Goal: Information Seeking & Learning: Learn about a topic

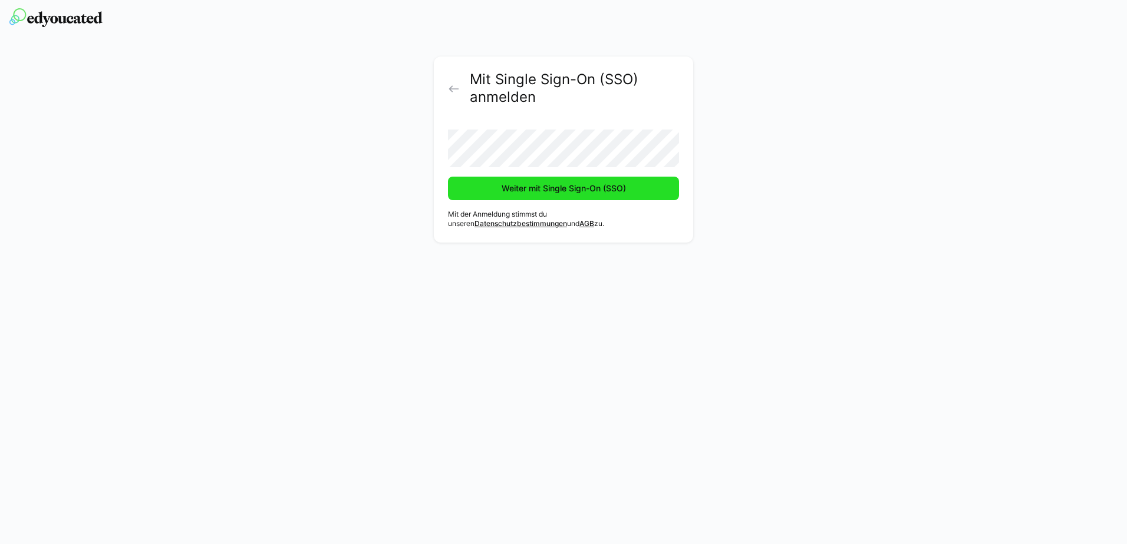
click at [619, 184] on span "Weiter mit Single Sign-On (SSO)" at bounding box center [564, 189] width 128 height 12
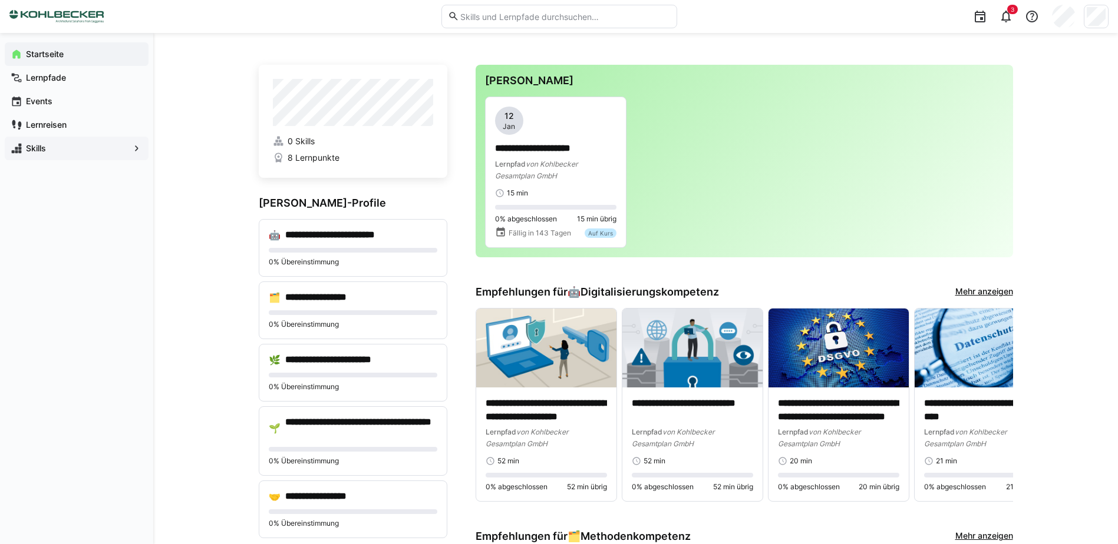
click at [109, 150] on span "Skills" at bounding box center [76, 149] width 105 height 12
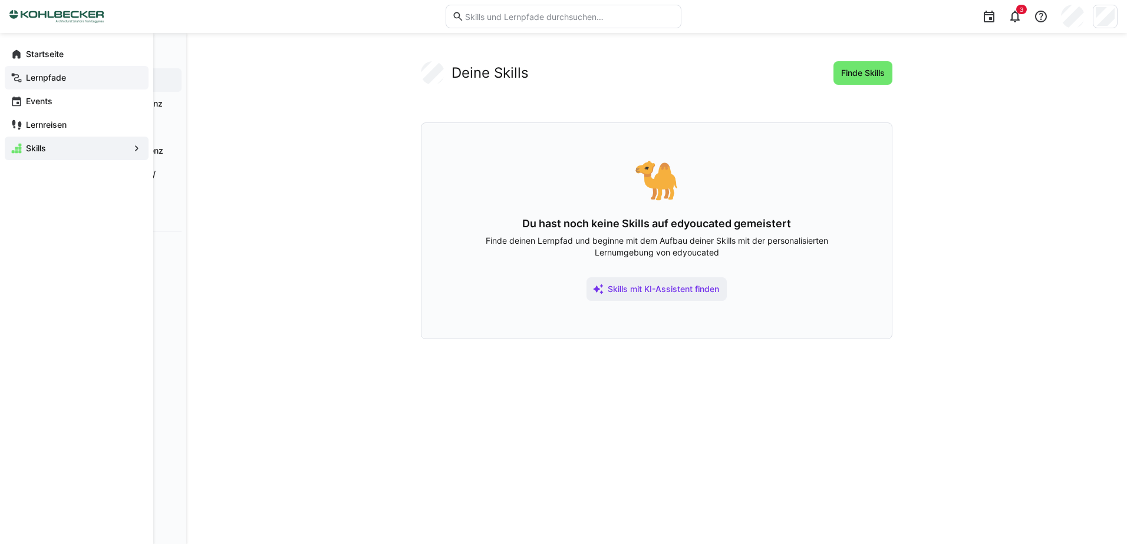
click at [96, 79] on span "Lernpfade" at bounding box center [83, 78] width 118 height 12
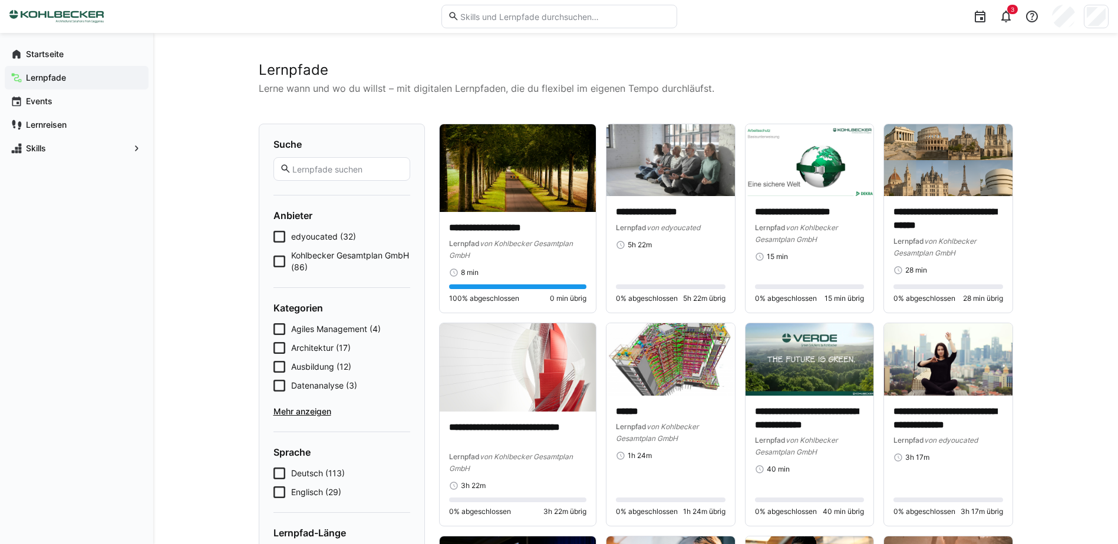
click at [284, 365] on icon at bounding box center [279, 367] width 12 height 12
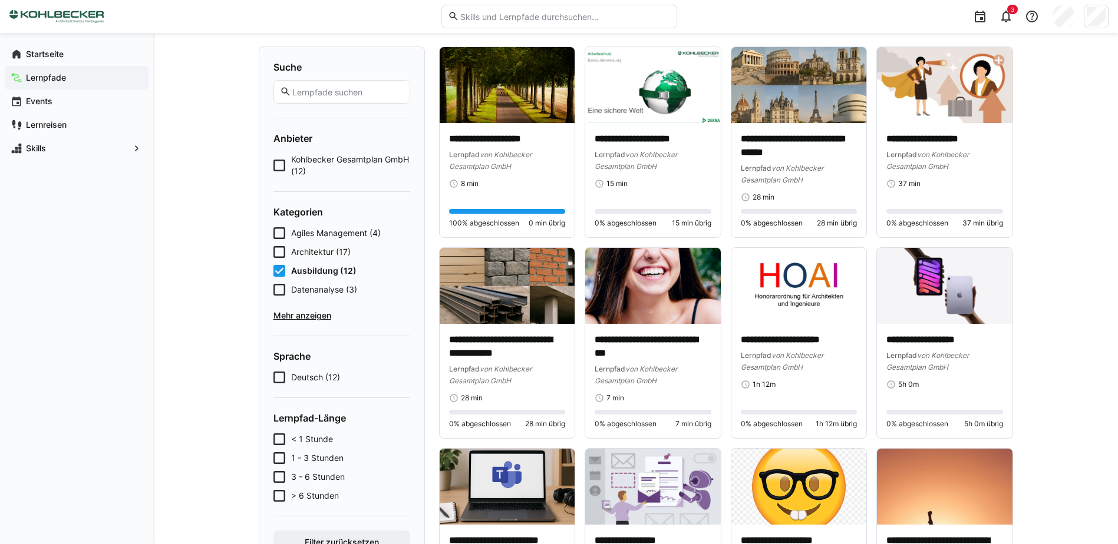
scroll to position [24, 0]
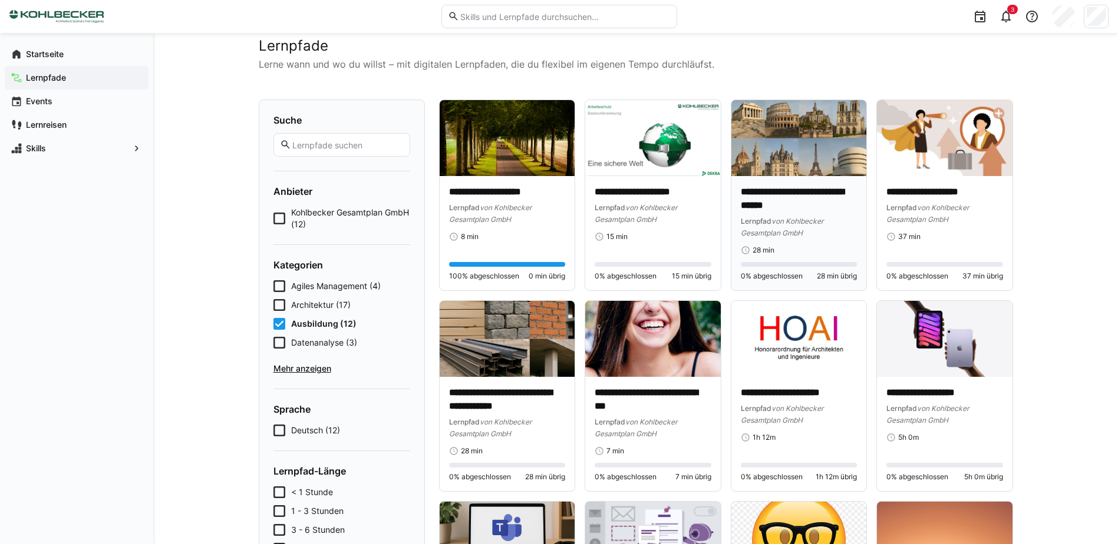
click at [826, 159] on img at bounding box center [799, 138] width 136 height 76
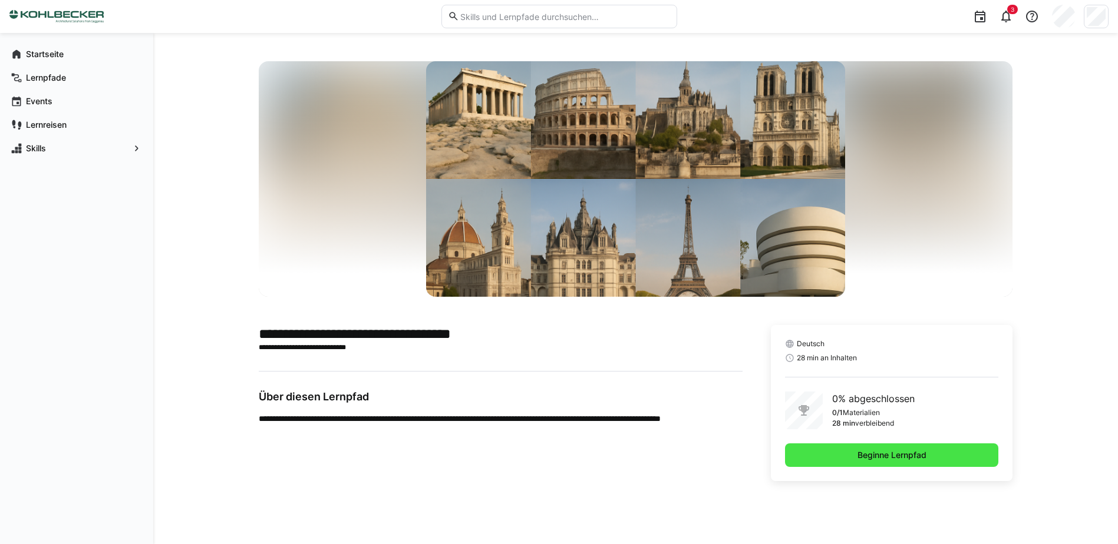
click at [907, 453] on span "Beginne Lernpfad" at bounding box center [892, 456] width 72 height 12
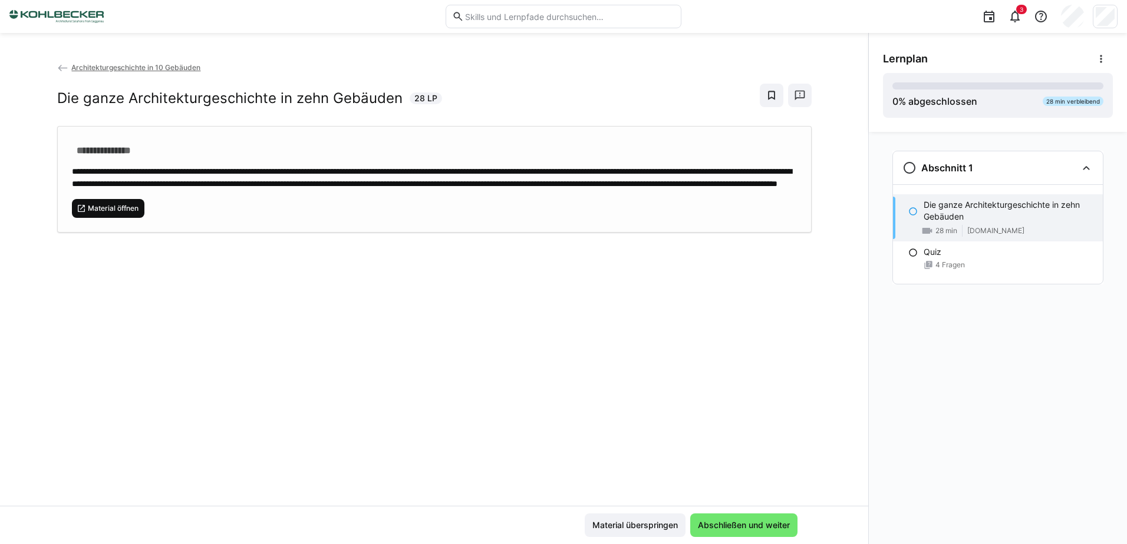
click at [113, 213] on span "Material öffnen" at bounding box center [113, 208] width 53 height 9
